Goal: Navigation & Orientation: Find specific page/section

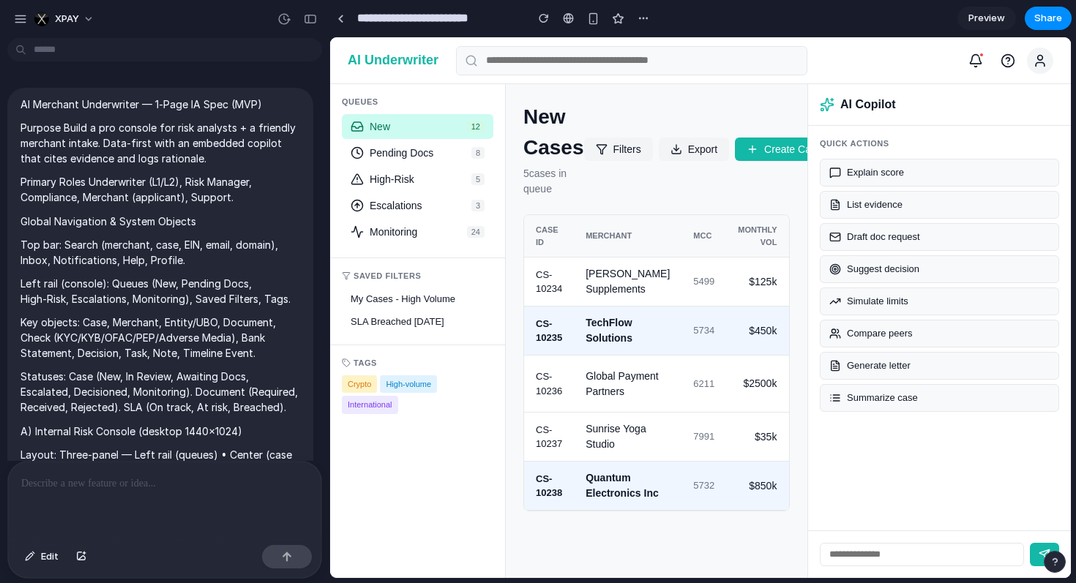
scroll to position [3909, 0]
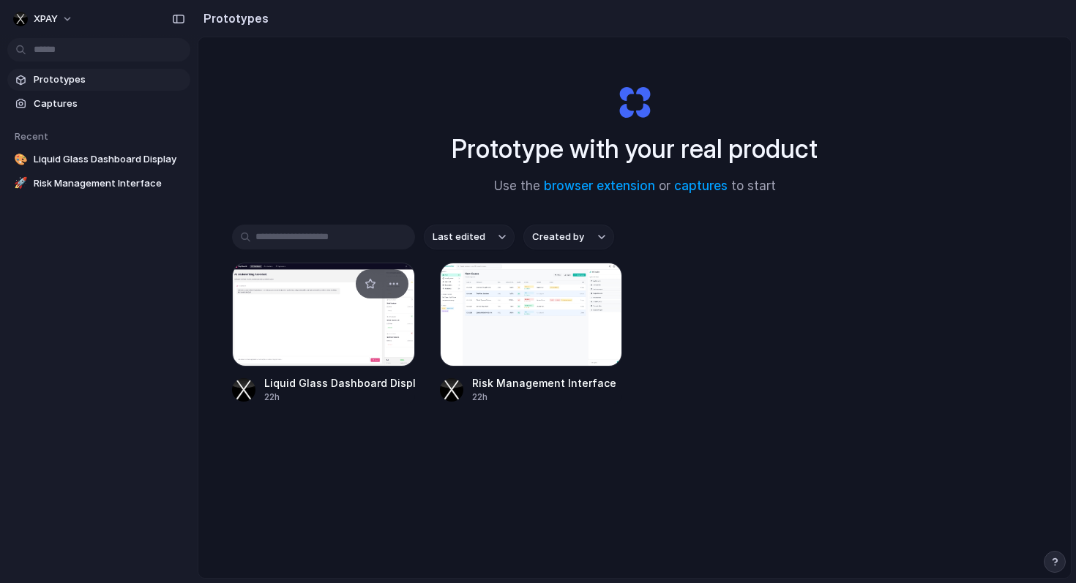
click at [323, 322] on div at bounding box center [323, 315] width 183 height 104
